Goal: Check status: Check status

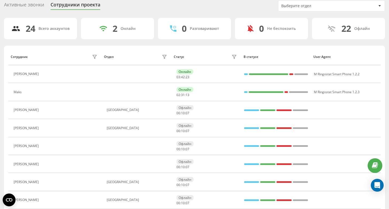
scroll to position [20, 0]
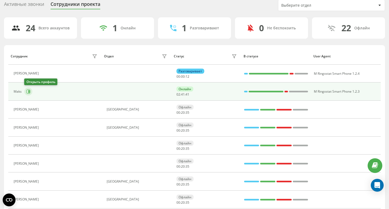
click at [27, 91] on icon at bounding box center [28, 91] width 4 height 4
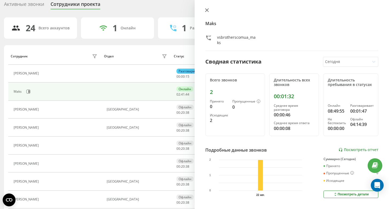
click at [207, 10] on icon at bounding box center [207, 10] width 4 height 4
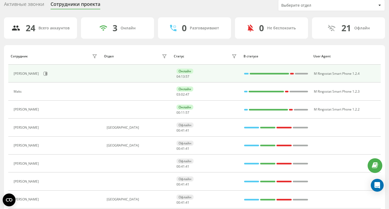
click at [40, 79] on td "[PERSON_NAME]" at bounding box center [54, 74] width 93 height 18
click at [43, 73] on icon at bounding box center [45, 74] width 4 height 4
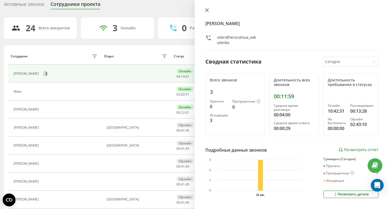
click at [206, 10] on icon at bounding box center [206, 10] width 3 height 3
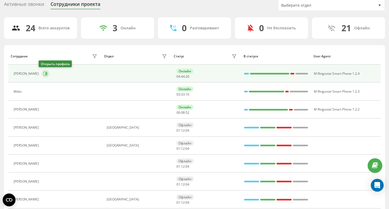
click at [43, 75] on icon at bounding box center [45, 74] width 4 height 4
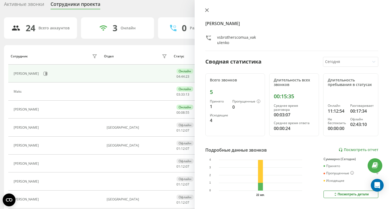
click at [207, 10] on icon at bounding box center [206, 10] width 3 height 3
